Goal: Task Accomplishment & Management: Manage account settings

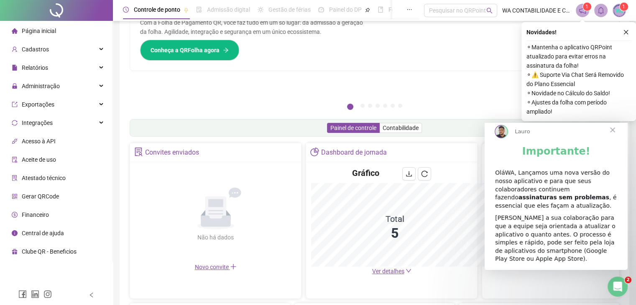
scroll to position [165, 0]
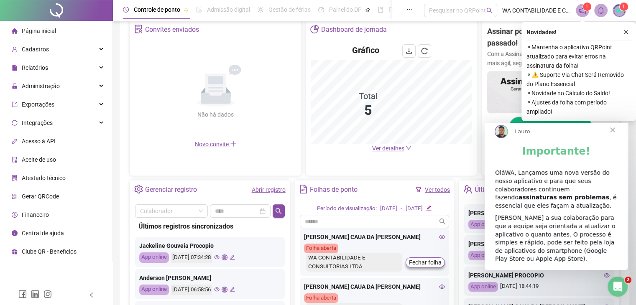
click at [611, 136] on span "Fechar" at bounding box center [613, 130] width 30 height 30
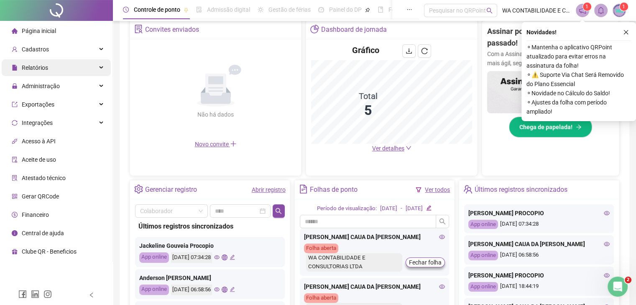
click at [54, 69] on div "Relatórios" at bounding box center [56, 67] width 109 height 17
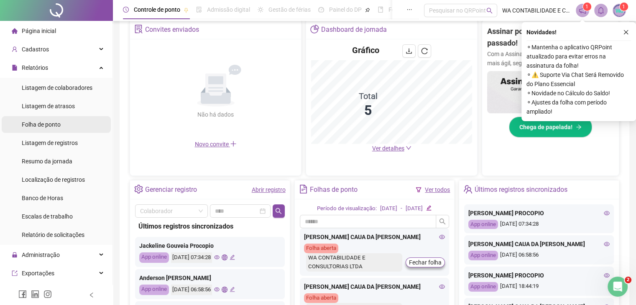
click at [46, 124] on span "Folha de ponto" at bounding box center [41, 124] width 39 height 7
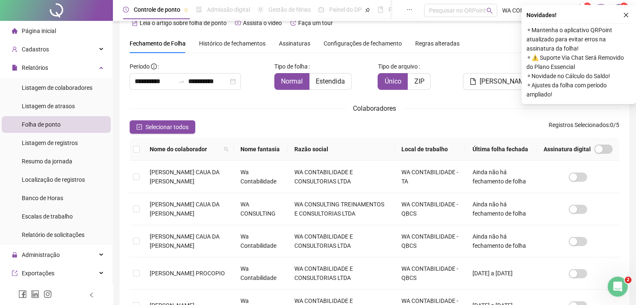
scroll to position [18, 0]
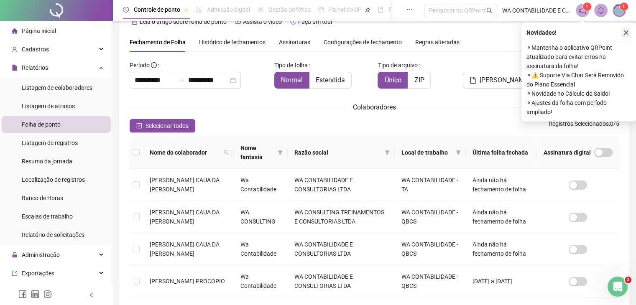
click at [626, 33] on icon "close" at bounding box center [626, 33] width 6 height 6
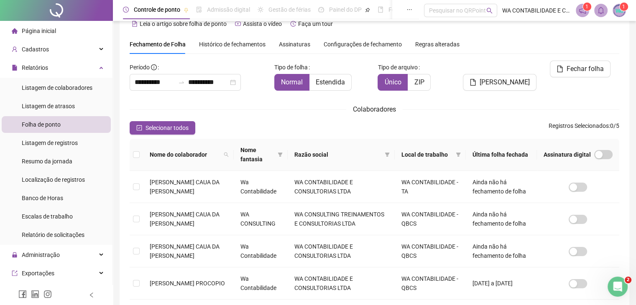
scroll to position [0, 0]
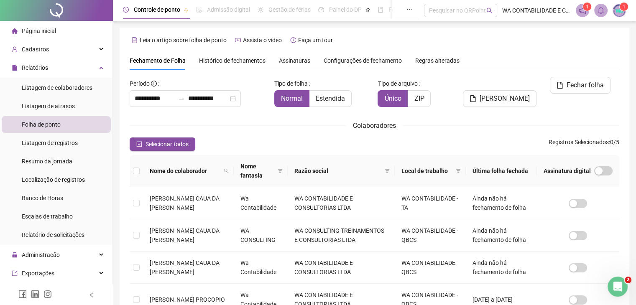
click at [233, 62] on span "Histórico de fechamentos" at bounding box center [232, 60] width 66 height 7
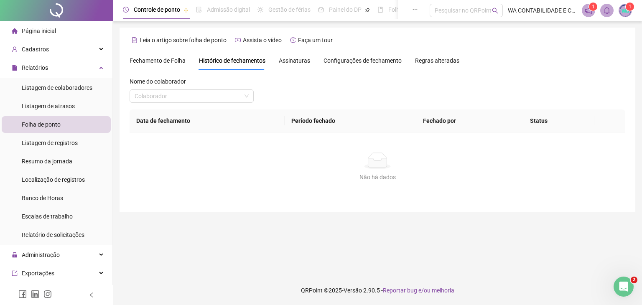
click at [294, 61] on span "Assinaturas" at bounding box center [294, 61] width 31 height 6
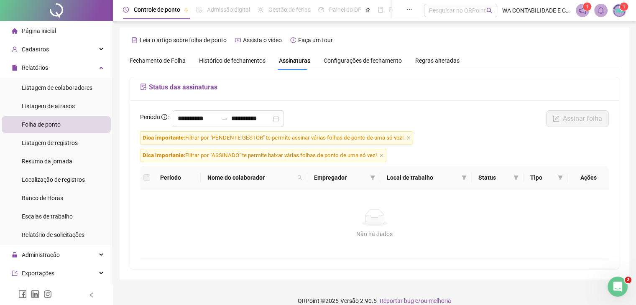
click at [168, 62] on span "Fechamento de Folha" at bounding box center [158, 60] width 56 height 7
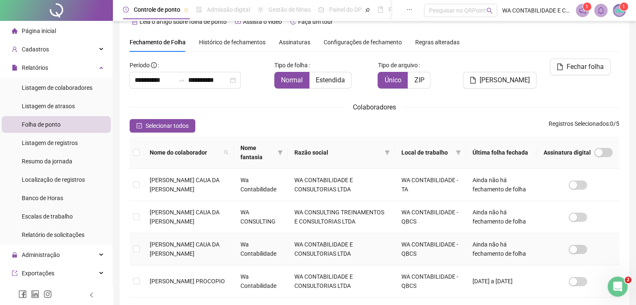
scroll to position [60, 0]
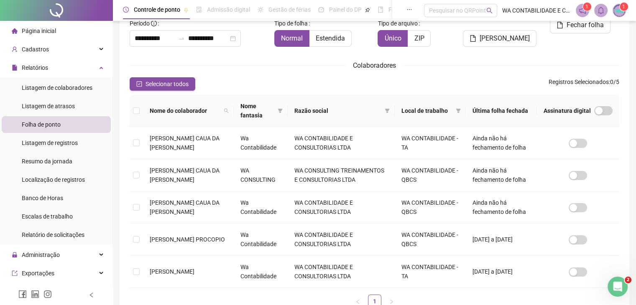
click at [56, 130] on div "Folha de ponto" at bounding box center [41, 124] width 39 height 17
click at [139, 82] on icon "check-square" at bounding box center [139, 84] width 6 height 6
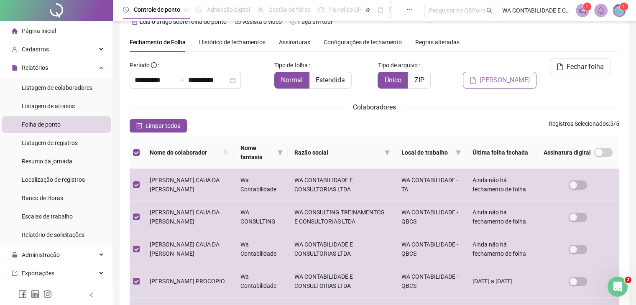
click at [517, 75] on span "Gerar espelho" at bounding box center [505, 80] width 50 height 10
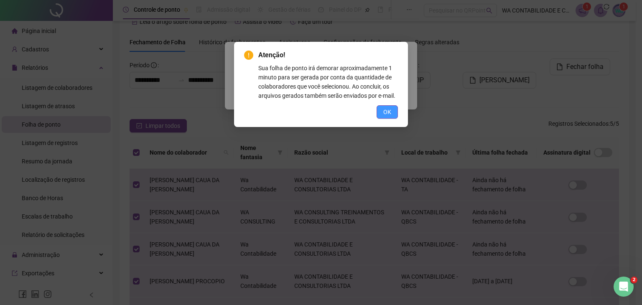
click at [385, 110] on span "OK" at bounding box center [387, 111] width 8 height 9
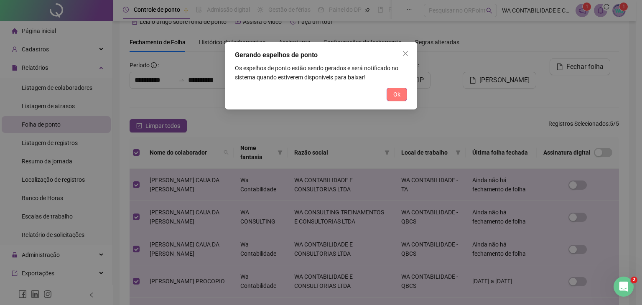
click at [398, 94] on span "Ok" at bounding box center [397, 94] width 7 height 9
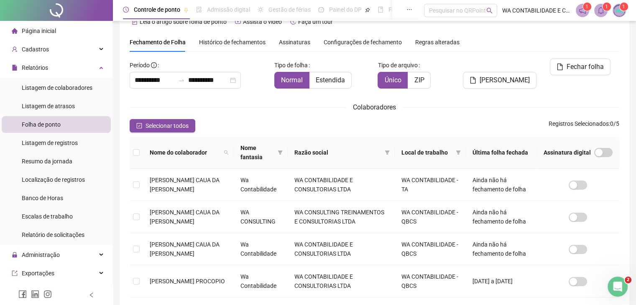
click at [601, 13] on icon "bell" at bounding box center [601, 11] width 6 height 8
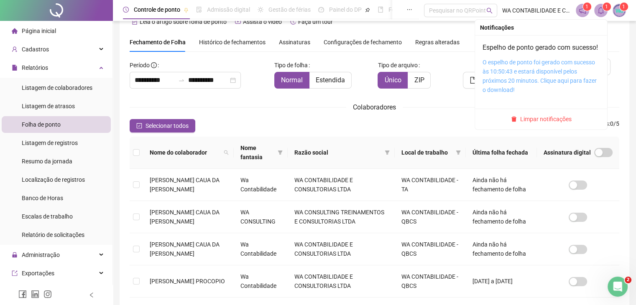
click at [499, 89] on link "O espelho de ponto foi gerado com sucesso às 10:50:43 e estará disponível pelos…" at bounding box center [540, 76] width 114 height 34
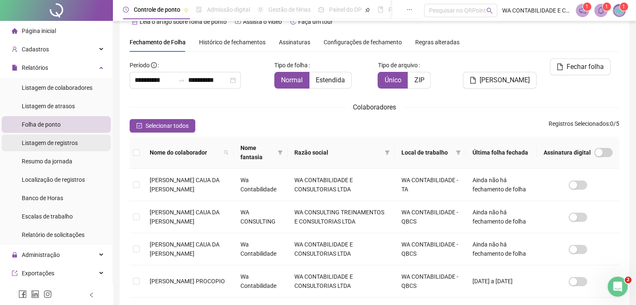
click at [43, 143] on span "Listagem de registros" at bounding box center [50, 143] width 56 height 7
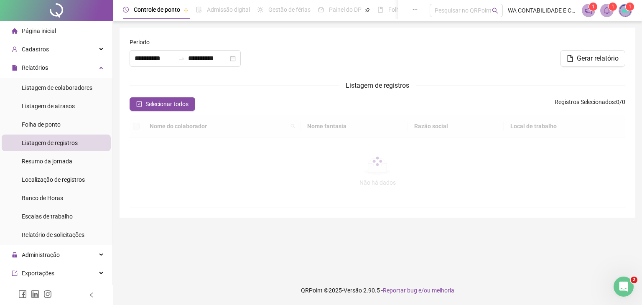
type input "**********"
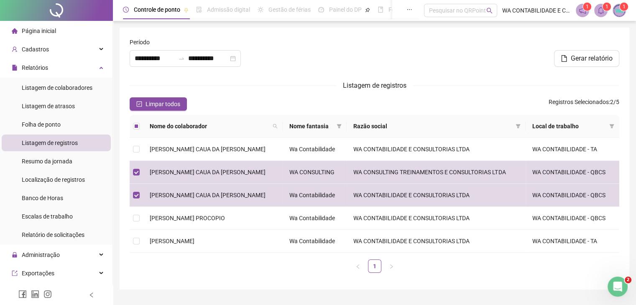
click at [225, 83] on div "Listagem de registros" at bounding box center [375, 85] width 490 height 10
click at [55, 92] on div "Listagem de colaboradores" at bounding box center [57, 87] width 71 height 17
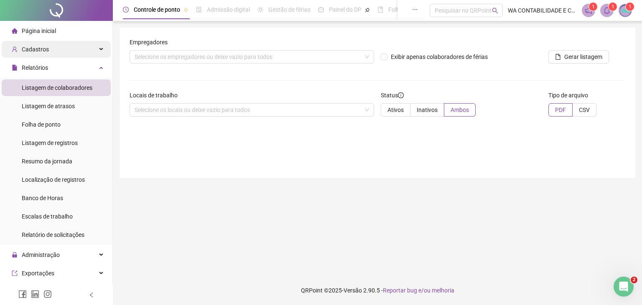
click at [78, 48] on div "Cadastros" at bounding box center [56, 49] width 109 height 17
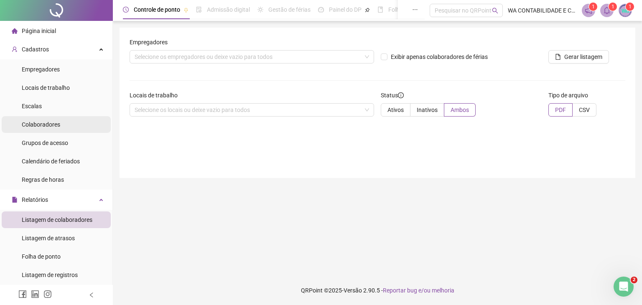
click at [55, 129] on div "Colaboradores" at bounding box center [41, 124] width 38 height 17
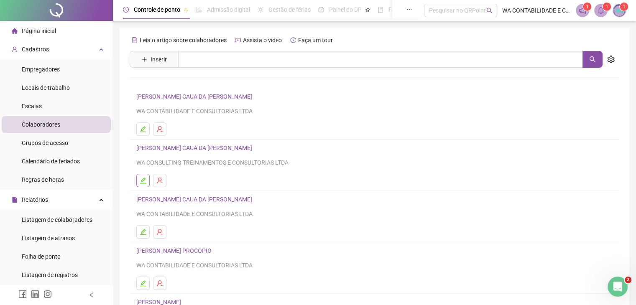
click at [146, 179] on icon "edit" at bounding box center [143, 180] width 7 height 7
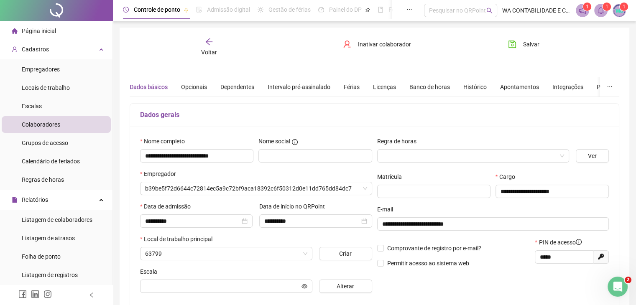
type input "**********"
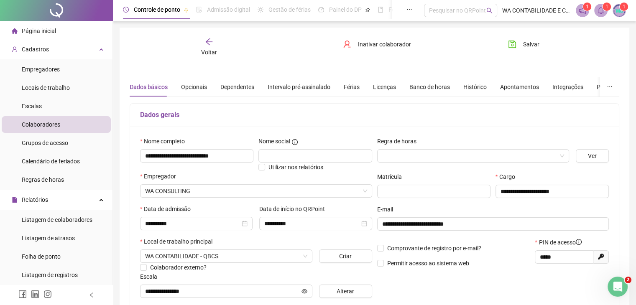
click at [207, 38] on icon "arrow-left" at bounding box center [209, 42] width 8 height 8
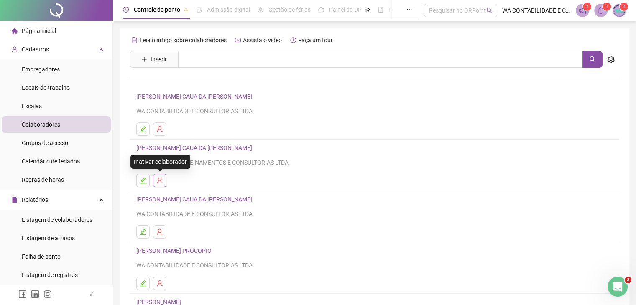
click at [159, 184] on icon "user-delete" at bounding box center [159, 180] width 7 height 7
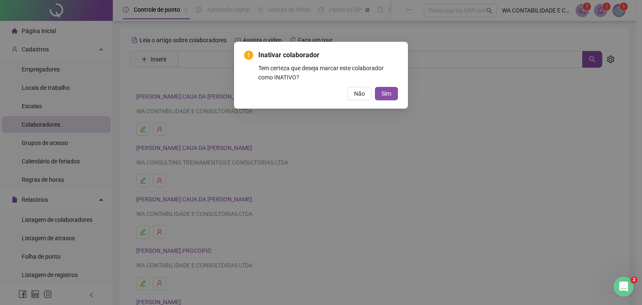
click at [387, 161] on div "Inativar colaborador Tem certeza que deseja marcar este colaborador como INATIV…" at bounding box center [321, 152] width 642 height 305
click at [360, 89] on span "Não" at bounding box center [359, 93] width 11 height 9
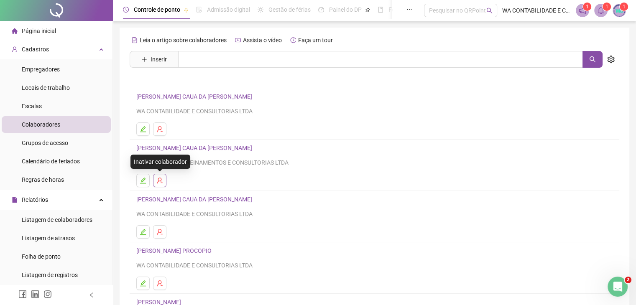
click at [159, 178] on icon "user-delete" at bounding box center [159, 181] width 5 height 6
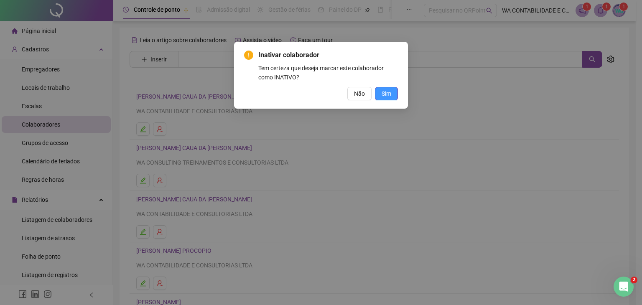
click at [388, 94] on span "Sim" at bounding box center [387, 93] width 10 height 9
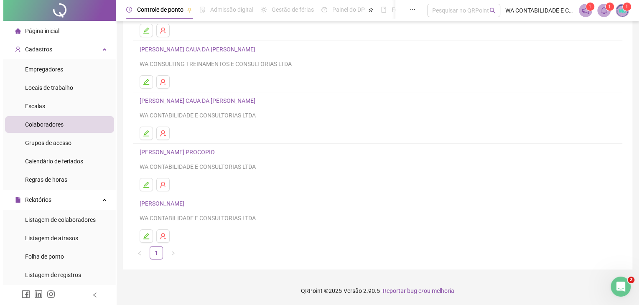
scroll to position [57, 0]
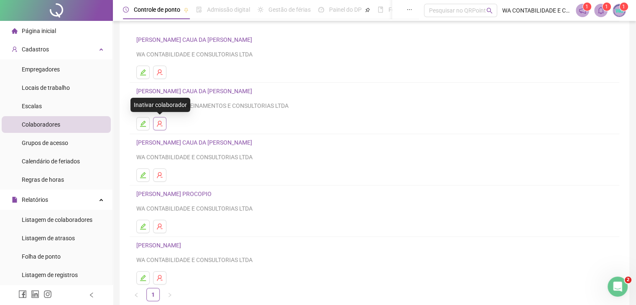
click at [161, 125] on icon "user-delete" at bounding box center [159, 124] width 5 height 6
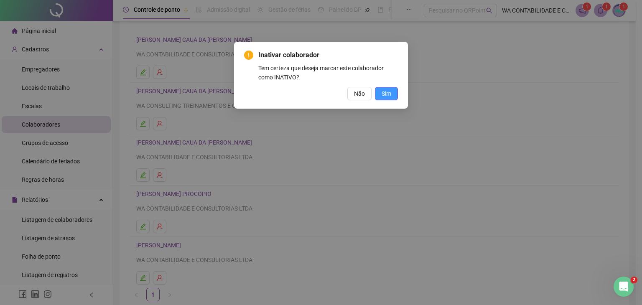
click at [390, 89] on span "Sim" at bounding box center [387, 93] width 10 height 9
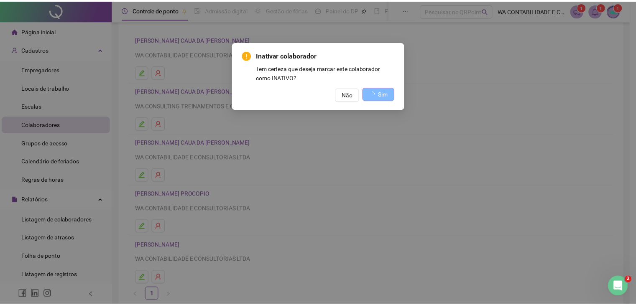
scroll to position [0, 0]
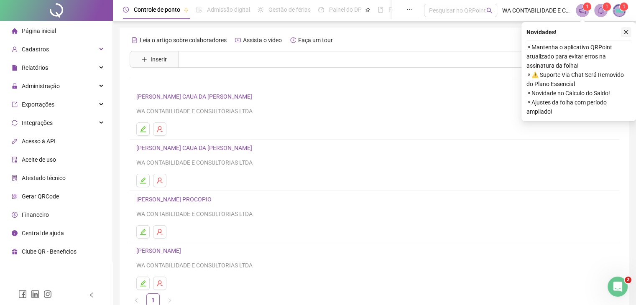
click at [623, 32] on icon "close" at bounding box center [626, 32] width 6 height 6
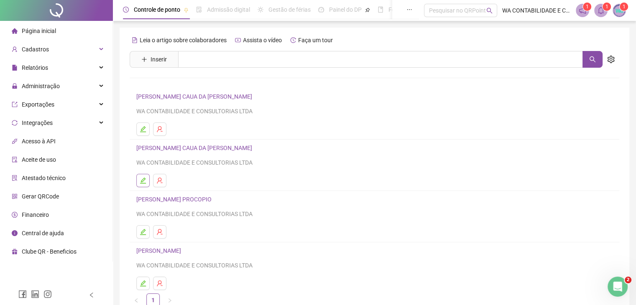
click at [140, 179] on icon "edit" at bounding box center [143, 180] width 7 height 7
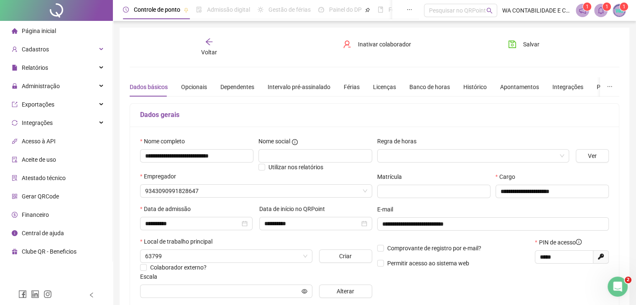
type input "**********"
click at [204, 42] on div "Voltar" at bounding box center [209, 47] width 76 height 19
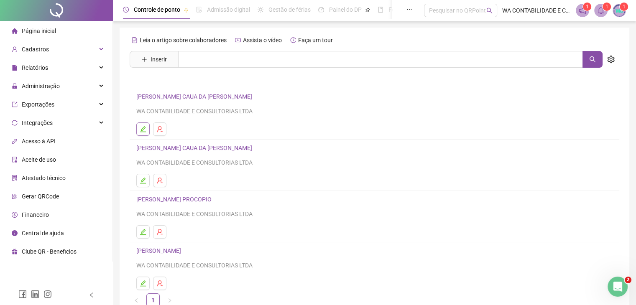
click at [142, 131] on icon "edit" at bounding box center [143, 129] width 6 height 6
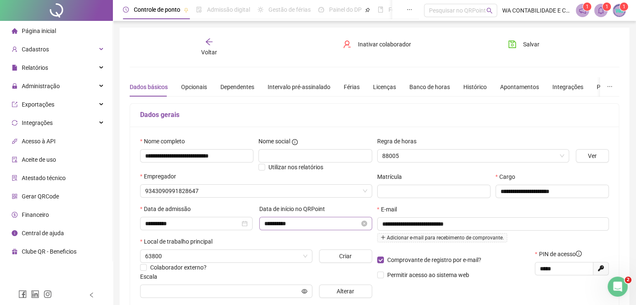
type input "**********"
click at [208, 46] on icon "arrow-left" at bounding box center [209, 42] width 8 height 8
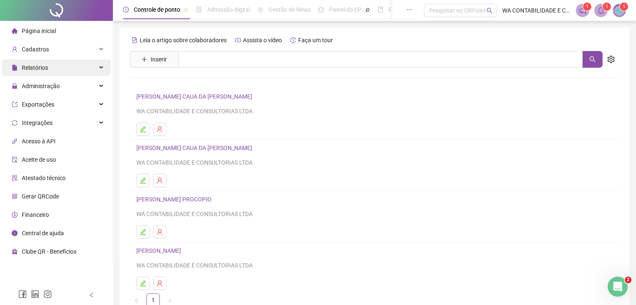
click at [42, 66] on span "Relatórios" at bounding box center [35, 67] width 26 height 7
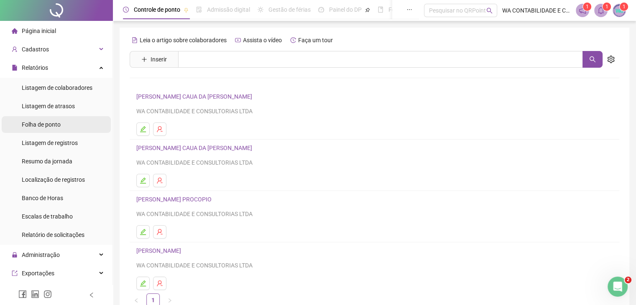
click at [60, 122] on span "Folha de ponto" at bounding box center [41, 124] width 39 height 7
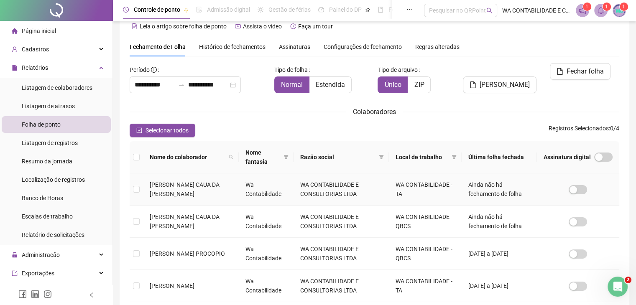
scroll to position [18, 0]
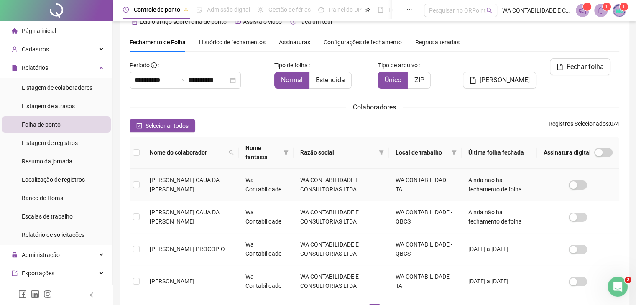
click at [167, 184] on td "[PERSON_NAME] CAUA DA [PERSON_NAME]" at bounding box center [191, 185] width 96 height 32
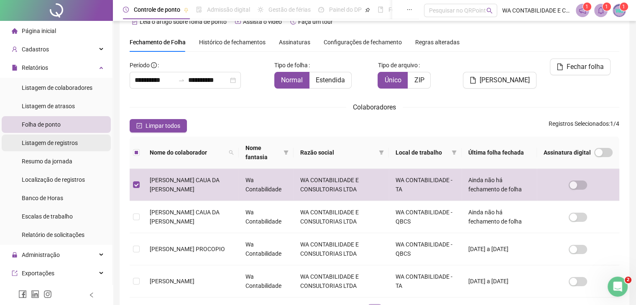
click at [44, 142] on span "Listagem de registros" at bounding box center [50, 143] width 56 height 7
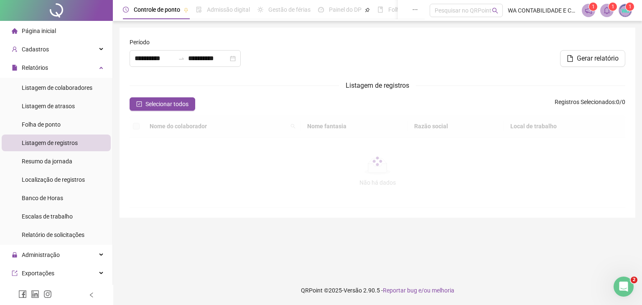
type input "**********"
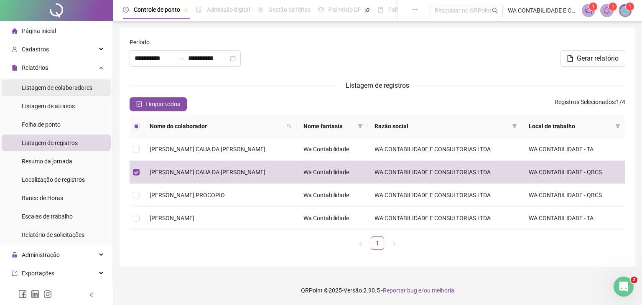
click at [56, 86] on span "Listagem de colaboradores" at bounding box center [57, 87] width 71 height 7
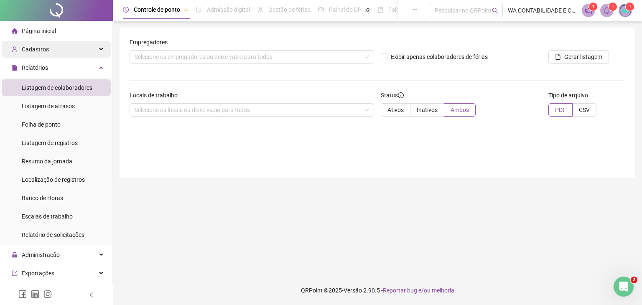
click at [44, 53] on span "Cadastros" at bounding box center [35, 49] width 27 height 7
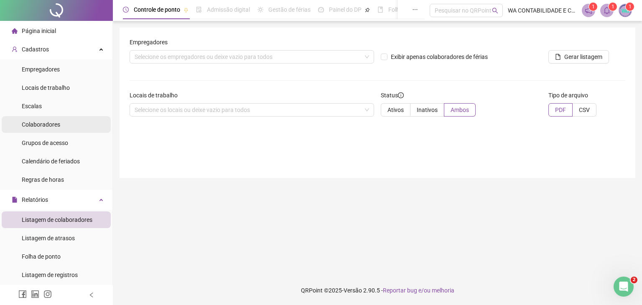
click at [51, 125] on span "Colaboradores" at bounding box center [41, 124] width 38 height 7
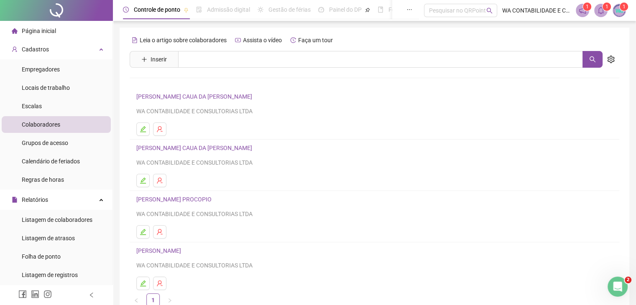
click at [167, 97] on link "[PERSON_NAME] CAUA DA [PERSON_NAME]" at bounding box center [195, 96] width 118 height 7
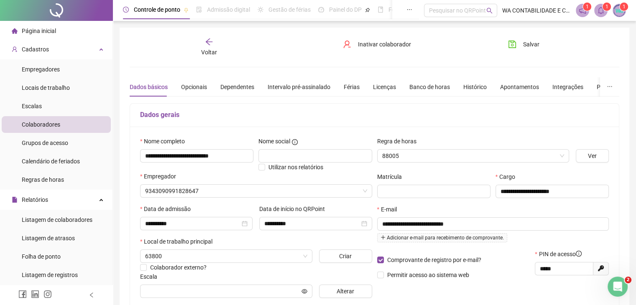
type input "**********"
click at [208, 49] on span "Voltar" at bounding box center [209, 52] width 16 height 7
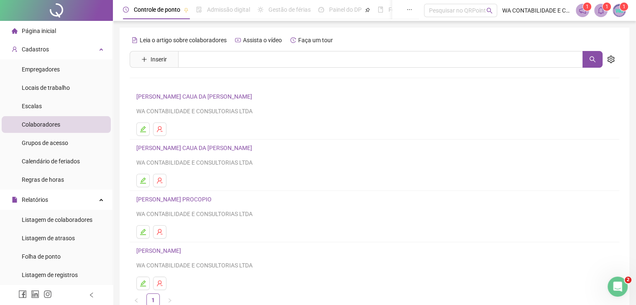
click at [161, 150] on link "[PERSON_NAME] CAUA DA [PERSON_NAME]" at bounding box center [195, 148] width 118 height 7
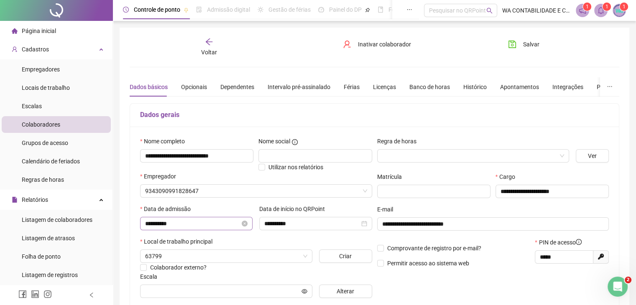
type input "**********"
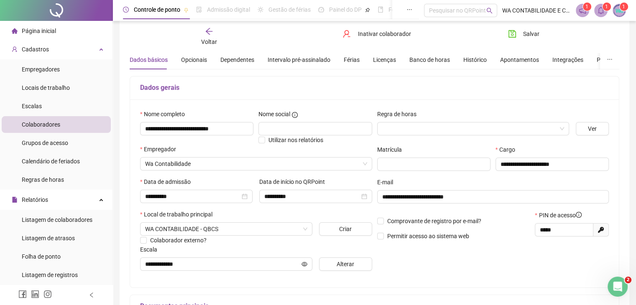
scroll to position [42, 0]
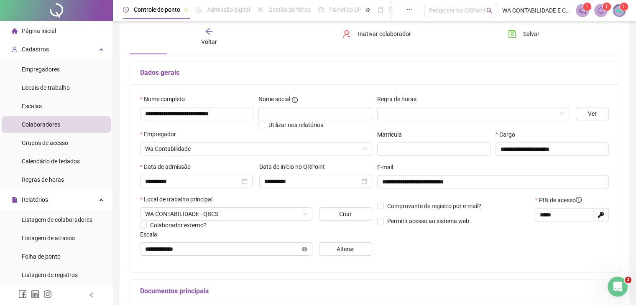
click at [205, 33] on icon "arrow-left" at bounding box center [209, 31] width 8 height 8
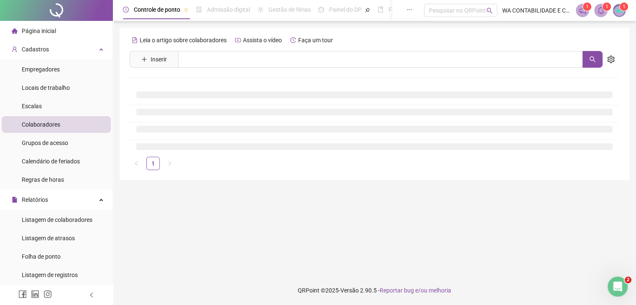
scroll to position [0, 0]
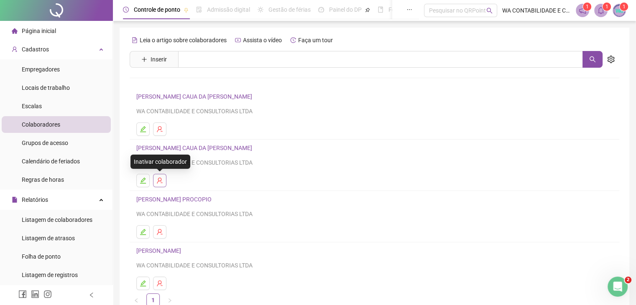
click at [158, 180] on icon "user-delete" at bounding box center [159, 180] width 7 height 7
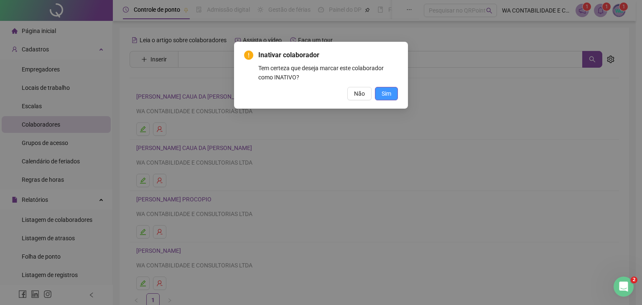
click at [383, 95] on span "Sim" at bounding box center [387, 93] width 10 height 9
